Goal: Task Accomplishment & Management: Manage account settings

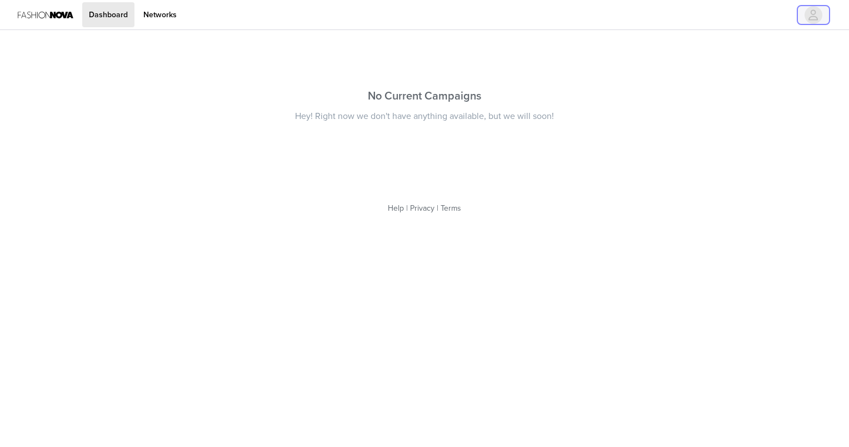
click at [817, 13] on icon "avatar" at bounding box center [813, 15] width 11 height 18
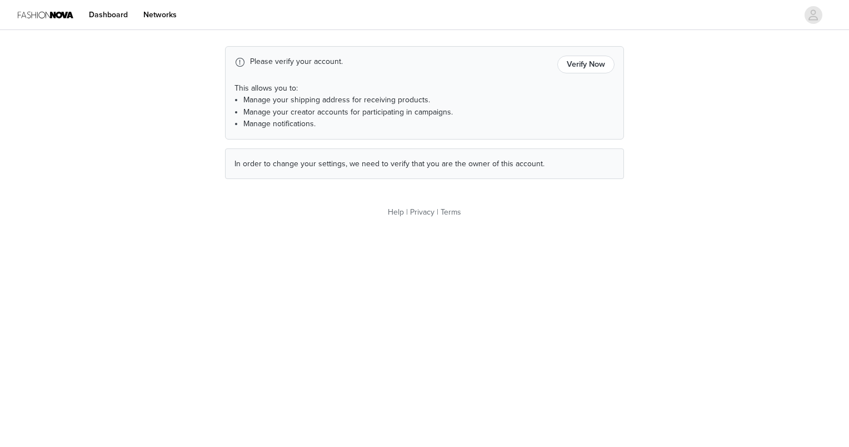
click at [615, 73] on div "Please verify your account. Verify Now This allows you to: Manage your shipping…" at bounding box center [424, 92] width 399 height 93
click at [572, 58] on button "Verify Now" at bounding box center [585, 65] width 57 height 18
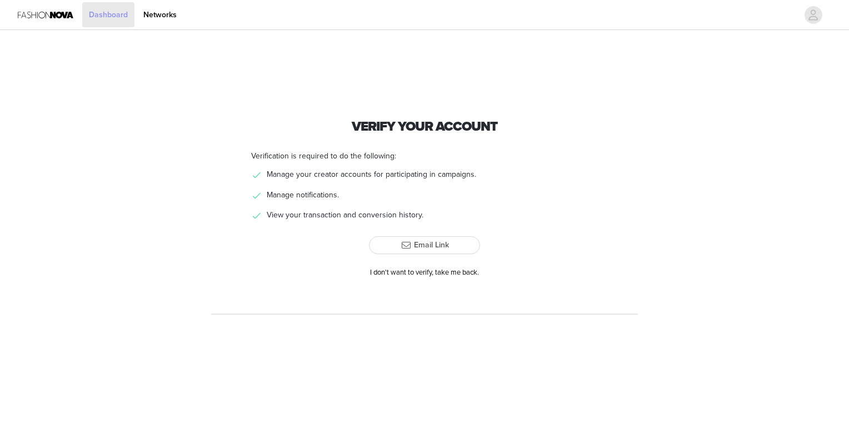
click at [124, 18] on link "Dashboard" at bounding box center [108, 14] width 52 height 25
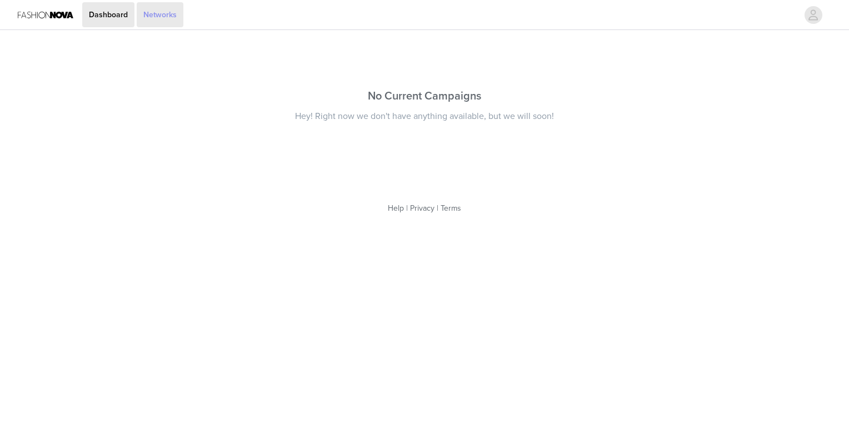
click at [153, 18] on link "Networks" at bounding box center [160, 14] width 47 height 25
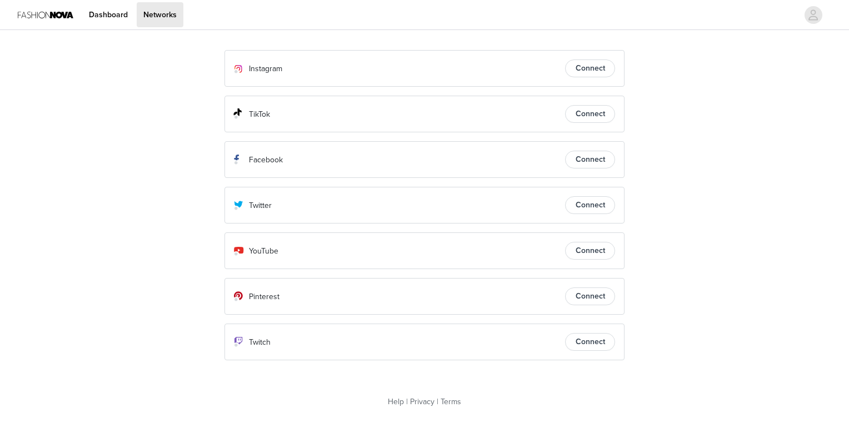
click at [587, 294] on button "Connect" at bounding box center [590, 296] width 50 height 18
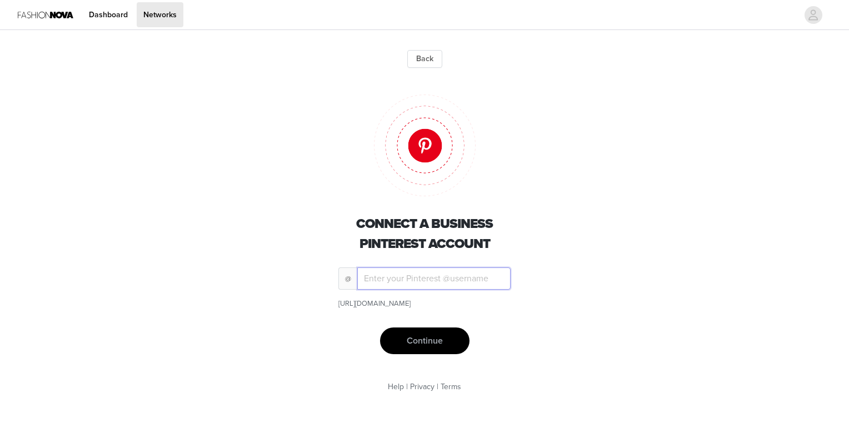
click at [436, 282] on input "text" at bounding box center [433, 278] width 153 height 22
paste input "Damour_xoxo"
type input "Damour_xoxo"
click at [424, 340] on button "Continue" at bounding box center [424, 340] width 89 height 27
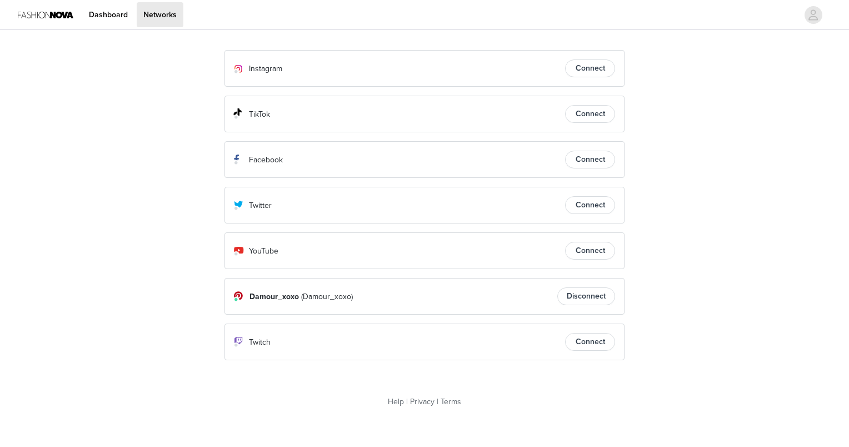
click at [591, 69] on button "Connect" at bounding box center [590, 68] width 50 height 18
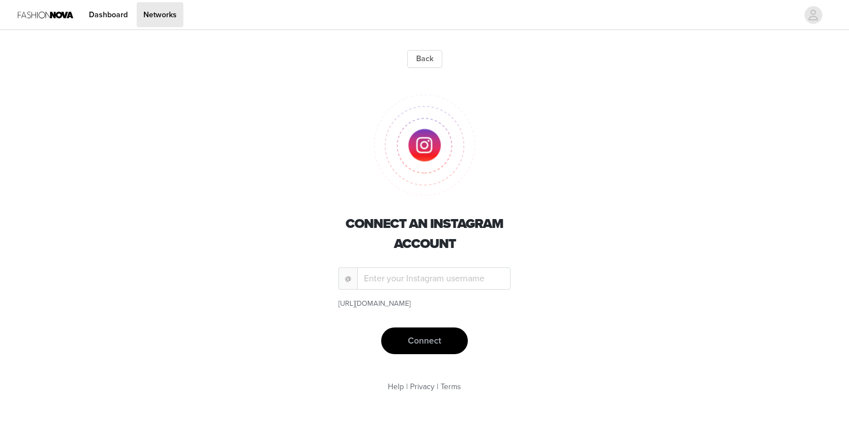
click at [444, 259] on div "Connect an Instagram account @ https://www.instagram.com/ Connect" at bounding box center [424, 215] width 400 height 277
click at [443, 277] on input "text" at bounding box center [433, 278] width 153 height 22
type input "_cee.aishatu"
click at [421, 343] on button "Connect" at bounding box center [424, 340] width 87 height 27
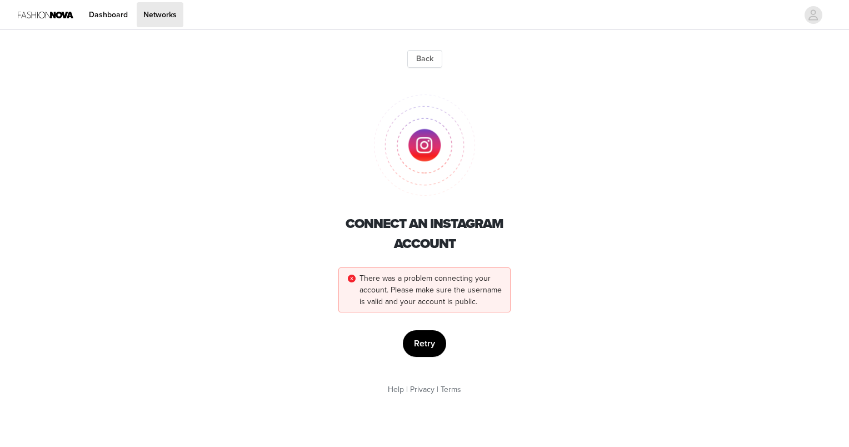
click at [446, 342] on div "Retry" at bounding box center [424, 343] width 172 height 27
click at [440, 342] on button "Retry" at bounding box center [424, 343] width 43 height 27
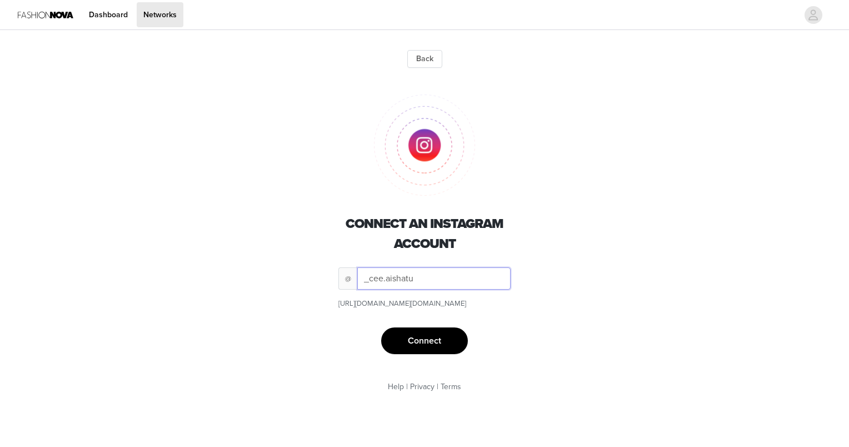
drag, startPoint x: 441, startPoint y: 287, endPoint x: 343, endPoint y: 287, distance: 97.8
click at [343, 287] on span "@ _cee.aishatu" at bounding box center [424, 278] width 172 height 22
drag, startPoint x: 440, startPoint y: 304, endPoint x: 329, endPoint y: 285, distance: 112.8
click at [329, 285] on div "Connect an Instagram account @ https://www.instagram.com/ Connect" at bounding box center [424, 215] width 400 height 277
drag, startPoint x: 329, startPoint y: 285, endPoint x: 631, endPoint y: 344, distance: 308.0
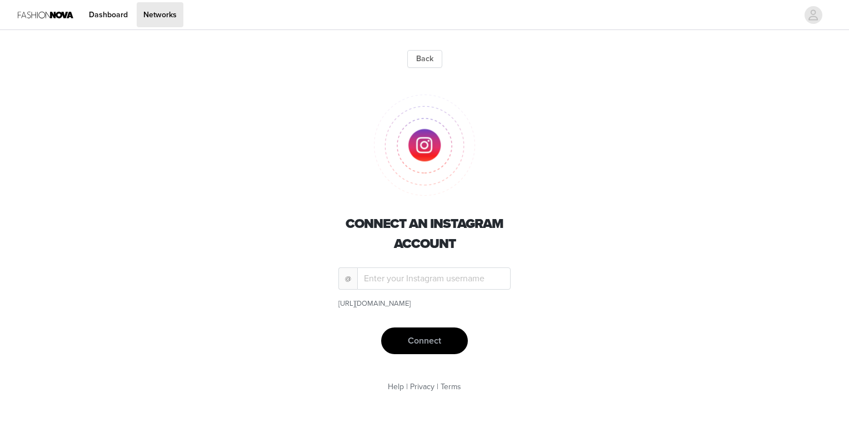
click at [631, 344] on div "Back Connect an Instagram account @ https://www.instagram.com/ Connect" at bounding box center [424, 199] width 427 height 335
click at [429, 62] on button "Back" at bounding box center [424, 59] width 35 height 18
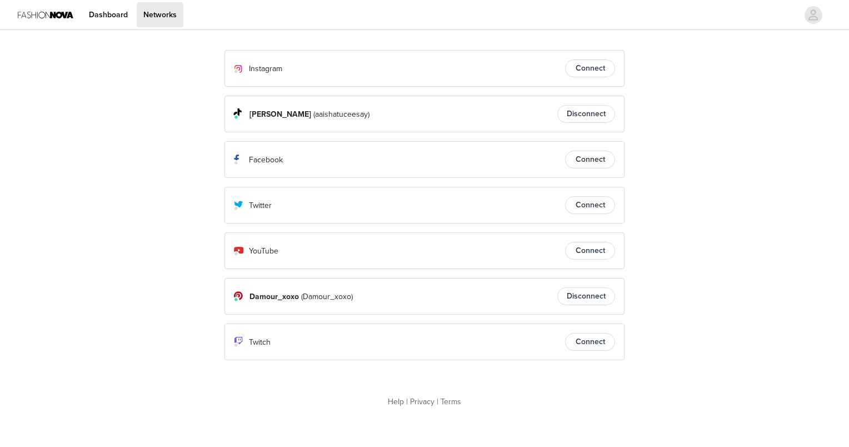
click at [585, 73] on button "Connect" at bounding box center [590, 68] width 50 height 18
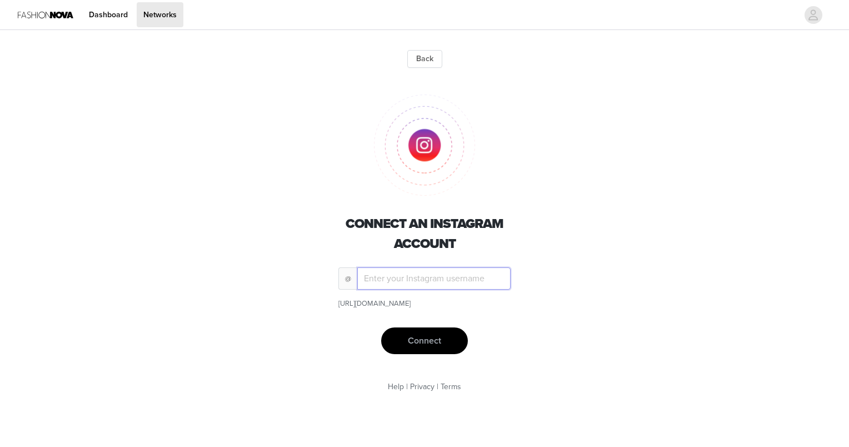
click at [472, 271] on input "text" at bounding box center [433, 278] width 153 height 22
type input "_cee.aishatu"
click at [424, 343] on button "Connect" at bounding box center [424, 340] width 87 height 27
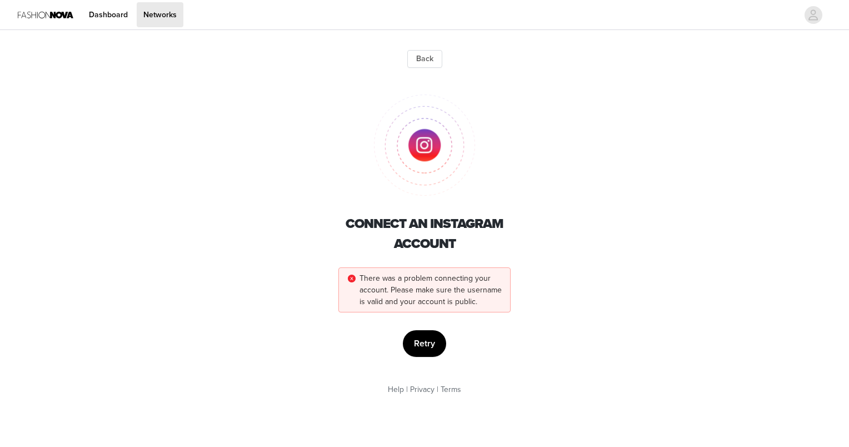
click at [424, 341] on button "Retry" at bounding box center [424, 343] width 43 height 27
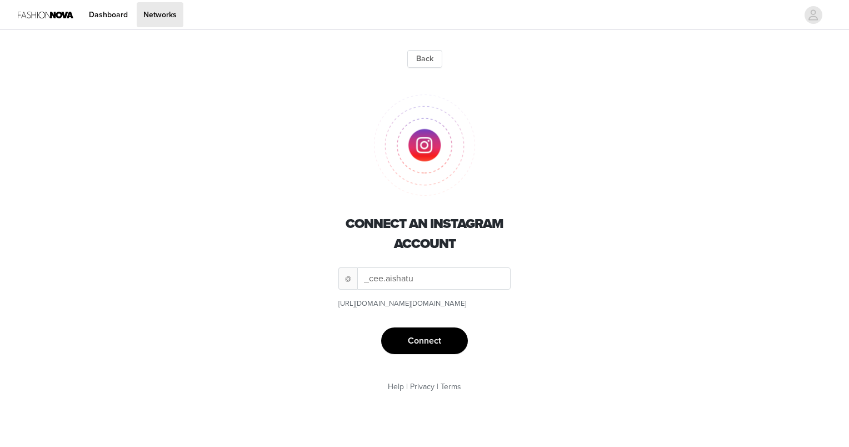
click at [425, 341] on button "Connect" at bounding box center [424, 340] width 87 height 27
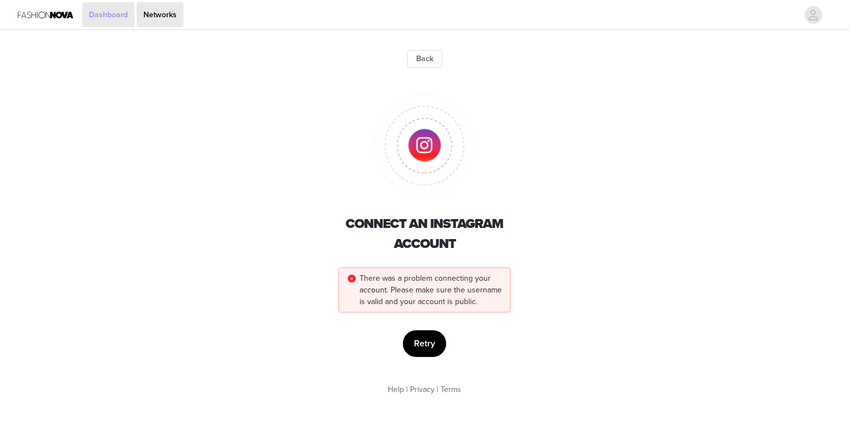
click at [120, 23] on link "Dashboard" at bounding box center [108, 14] width 52 height 25
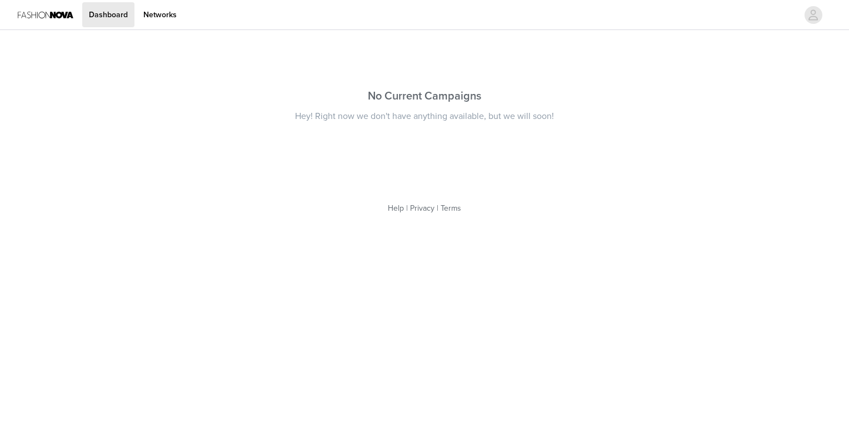
click at [49, 22] on img at bounding box center [46, 14] width 56 height 25
click at [811, 21] on icon "avatar" at bounding box center [813, 15] width 11 height 18
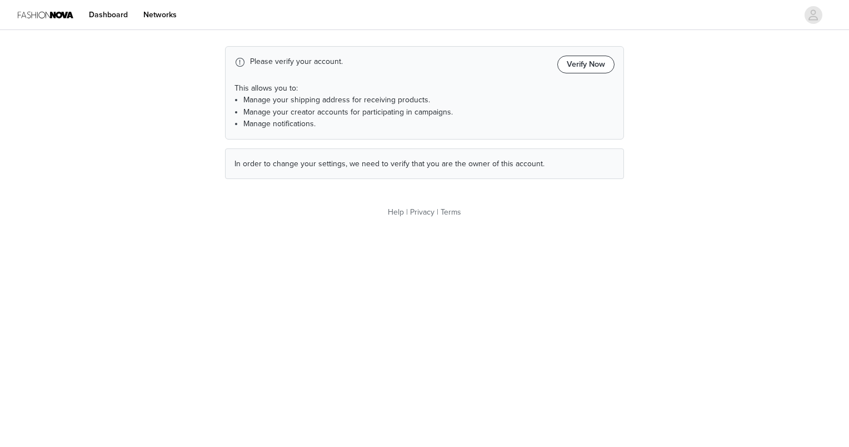
click at [601, 61] on button "Verify Now" at bounding box center [585, 65] width 57 height 18
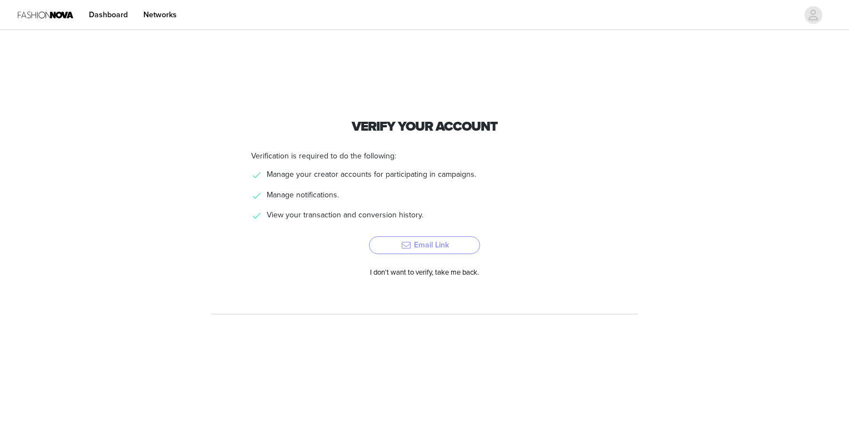
click at [440, 243] on button "Email Link" at bounding box center [424, 245] width 111 height 18
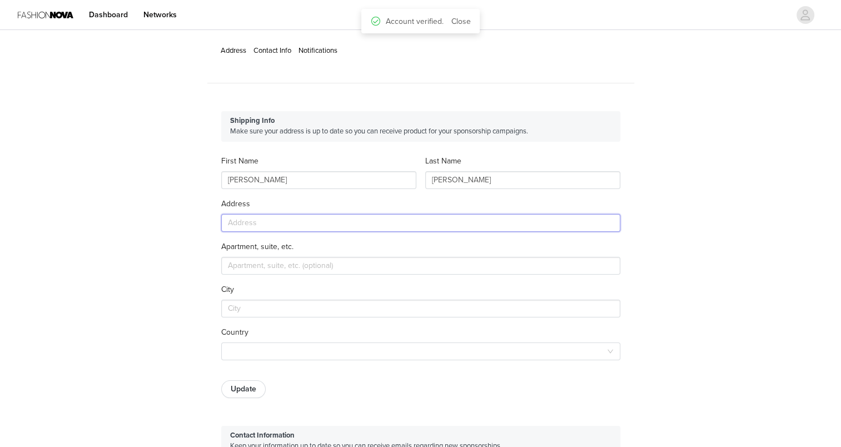
click at [299, 229] on input "text" at bounding box center [420, 223] width 399 height 18
type input "[STREET_ADDRESS]"
click at [296, 258] on input "text" at bounding box center [420, 266] width 399 height 18
type input "2203"
click at [271, 308] on input "text" at bounding box center [420, 308] width 399 height 18
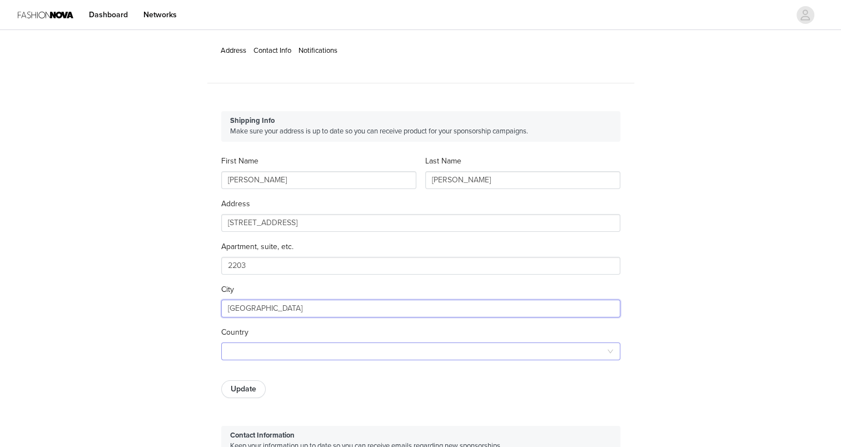
type input "[GEOGRAPHIC_DATA]"
click at [253, 349] on div at bounding box center [417, 351] width 378 height 17
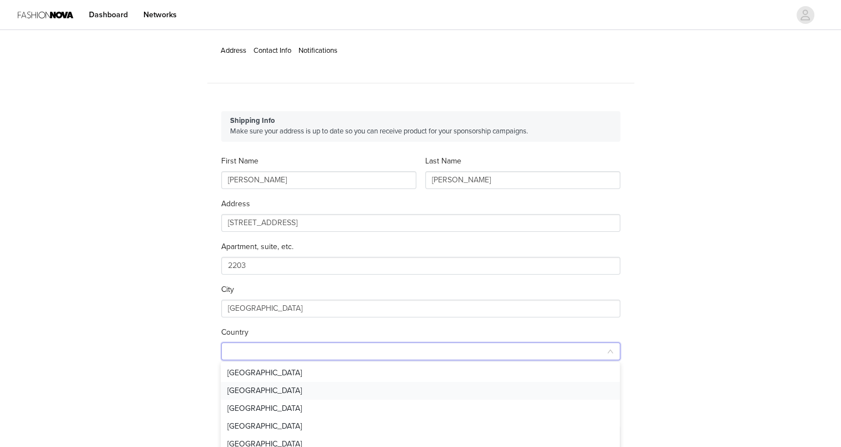
click at [253, 395] on li "[GEOGRAPHIC_DATA]" at bounding box center [420, 391] width 399 height 18
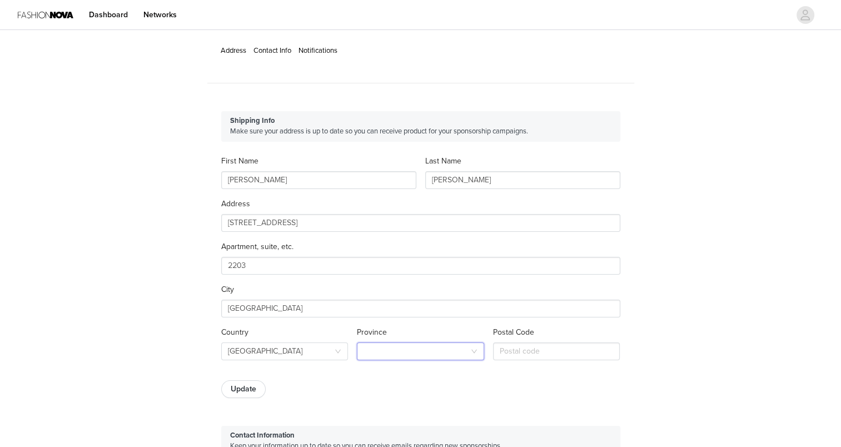
click at [413, 352] on div at bounding box center [416, 351] width 107 height 17
type input "o"
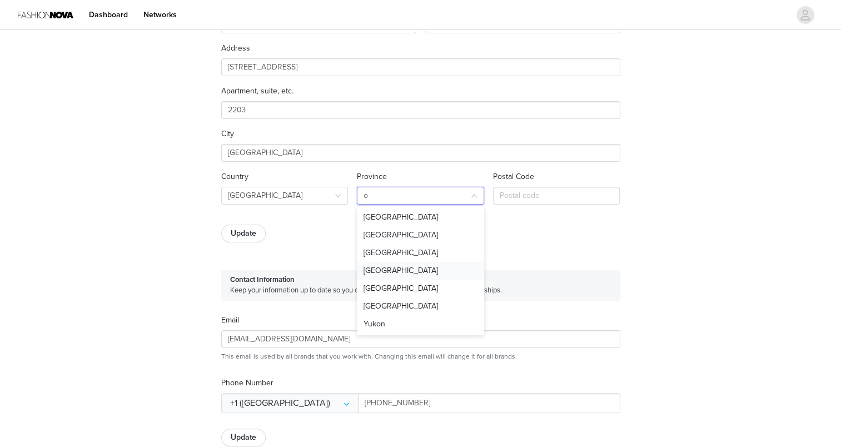
scroll to position [167, 0]
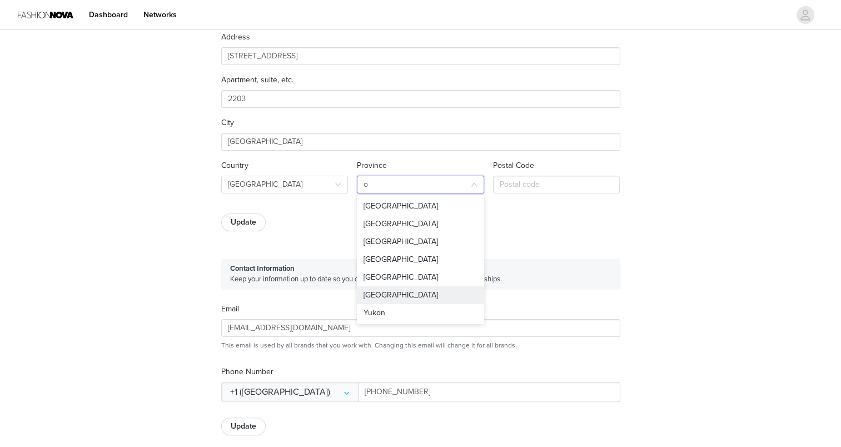
drag, startPoint x: 378, startPoint y: 297, endPoint x: 520, endPoint y: 196, distance: 174.8
click at [380, 294] on li "[GEOGRAPHIC_DATA]" at bounding box center [420, 295] width 127 height 18
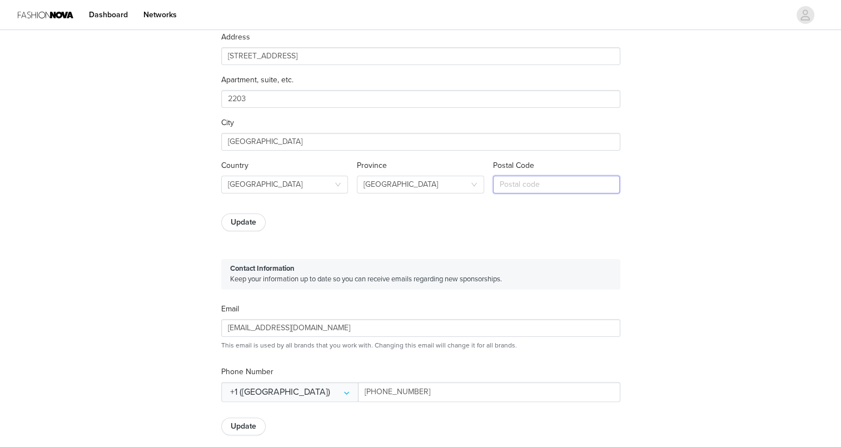
click at [518, 187] on input "text" at bounding box center [556, 185] width 127 height 18
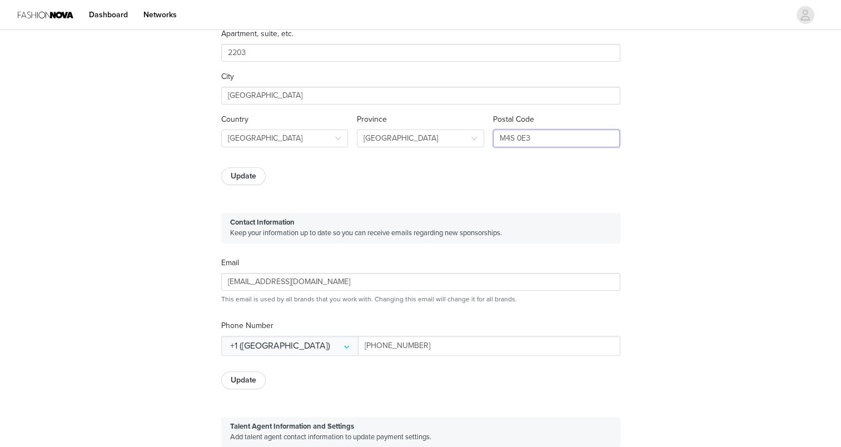
scroll to position [222, 0]
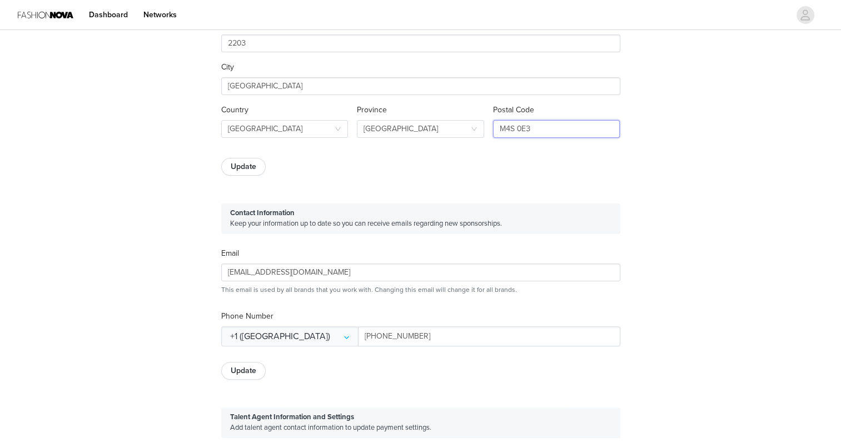
type input "M4S 0E3"
click at [250, 162] on button "Update" at bounding box center [243, 167] width 44 height 18
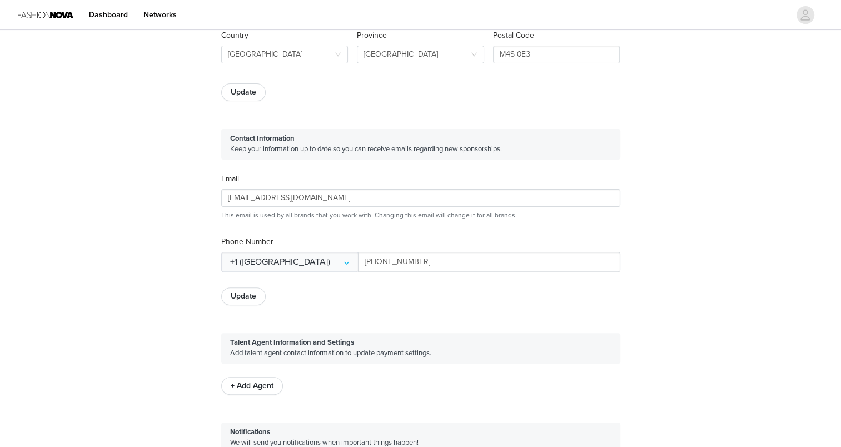
scroll to position [444, 0]
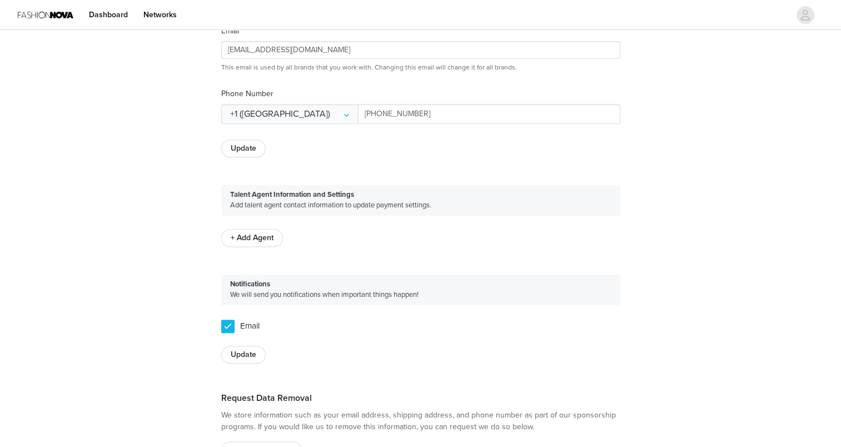
click at [256, 234] on button "+ Add Agent" at bounding box center [252, 238] width 62 height 18
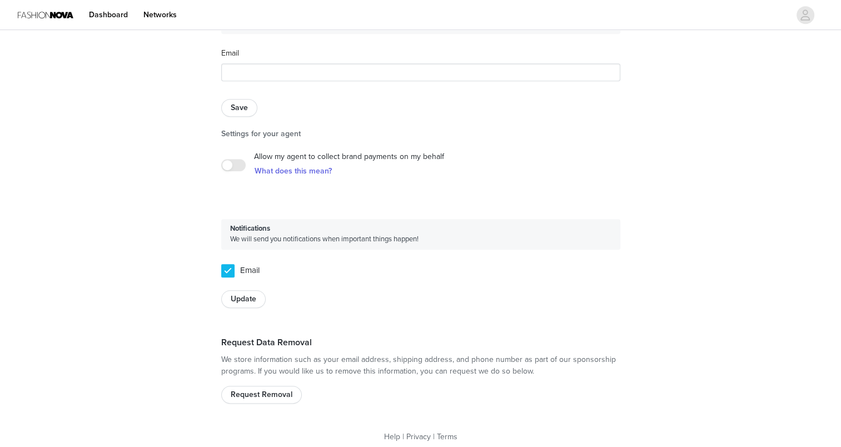
scroll to position [635, 0]
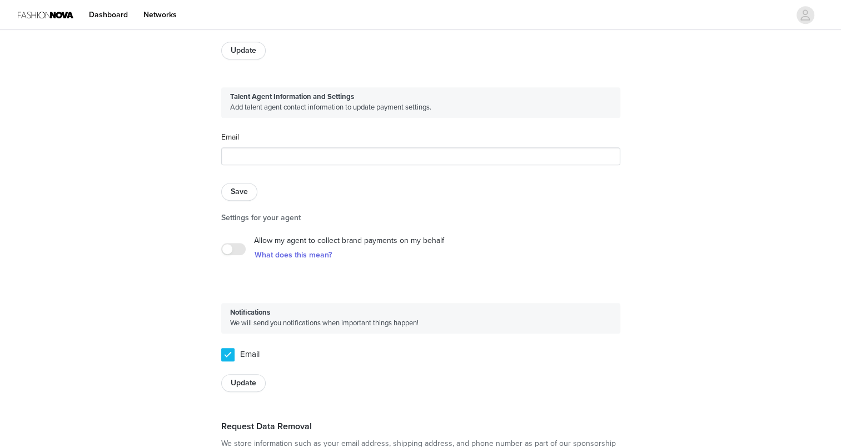
drag, startPoint x: 216, startPoint y: 289, endPoint x: 217, endPoint y: 284, distance: 5.8
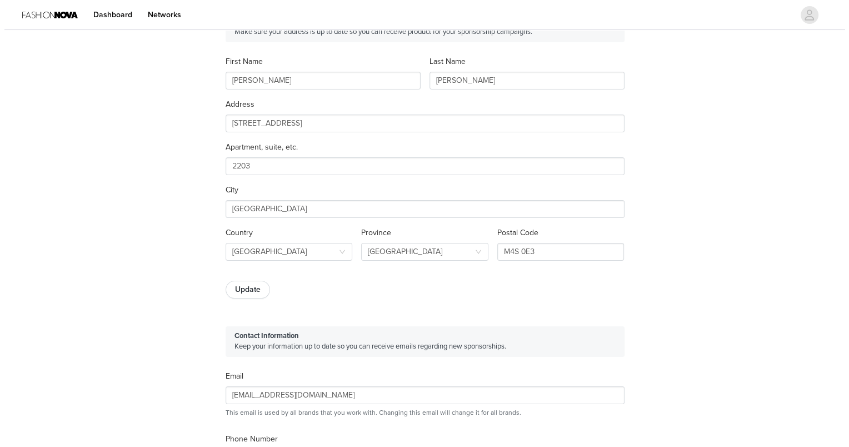
scroll to position [0, 0]
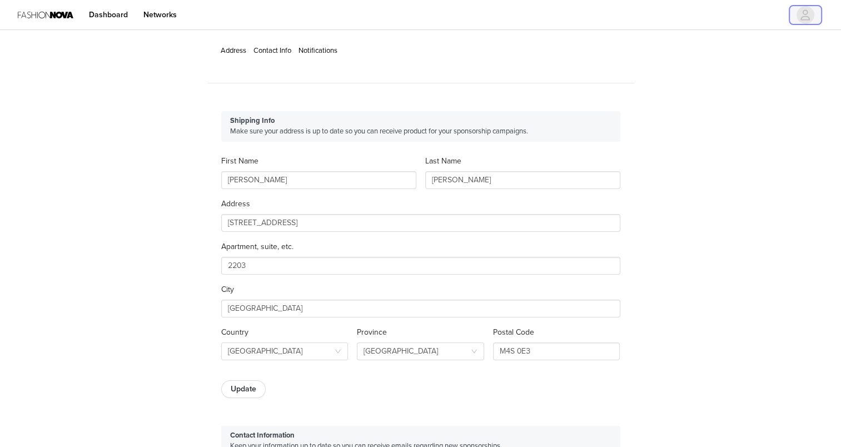
click at [803, 17] on icon "avatar" at bounding box center [805, 15] width 11 height 18
click at [49, 15] on img at bounding box center [46, 14] width 56 height 25
click at [107, 16] on link "Dashboard" at bounding box center [108, 14] width 52 height 25
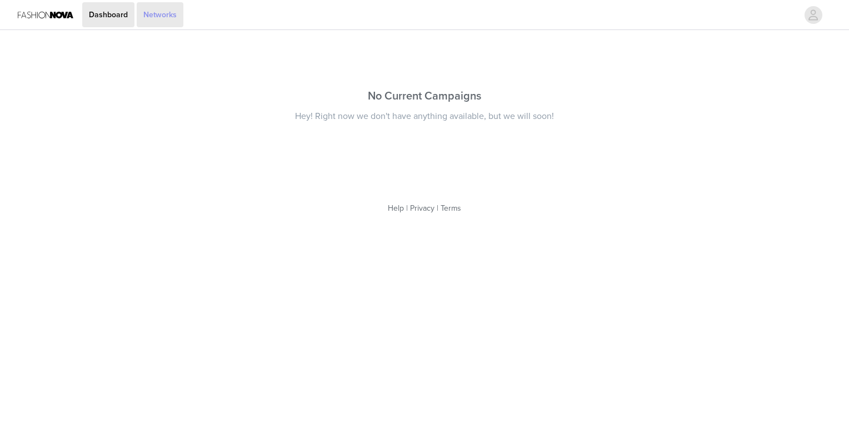
click at [169, 16] on link "Networks" at bounding box center [160, 14] width 47 height 25
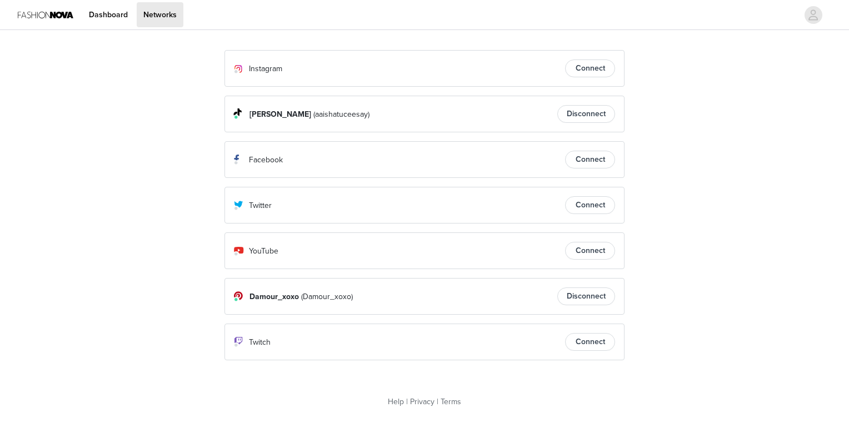
click at [596, 64] on button "Connect" at bounding box center [590, 68] width 50 height 18
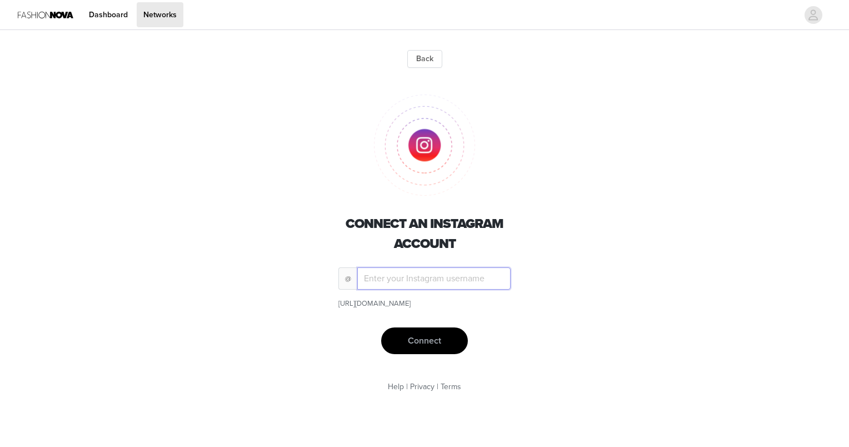
click at [422, 281] on input "text" at bounding box center [433, 278] width 153 height 22
click at [422, 280] on input "text" at bounding box center [433, 278] width 153 height 22
type input "_cee.aishatu"
click at [416, 342] on button "Connect" at bounding box center [424, 340] width 87 height 27
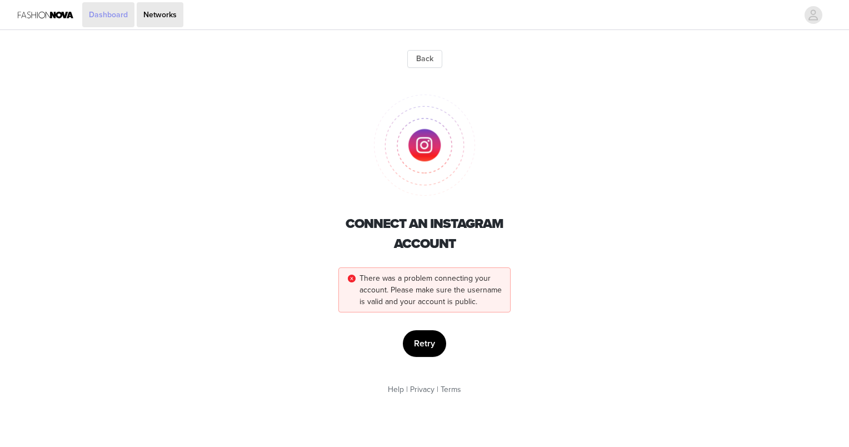
click at [117, 7] on link "Dashboard" at bounding box center [108, 14] width 52 height 25
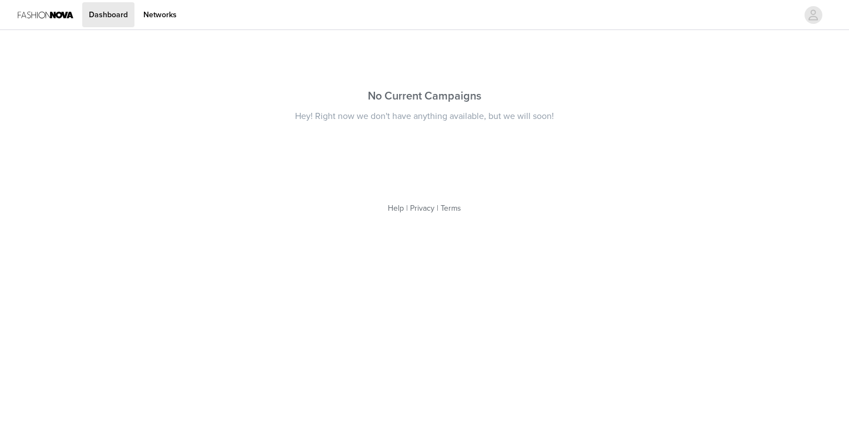
click at [46, 23] on img at bounding box center [46, 14] width 56 height 25
click at [56, 12] on img at bounding box center [46, 14] width 56 height 25
